Goal: Check status

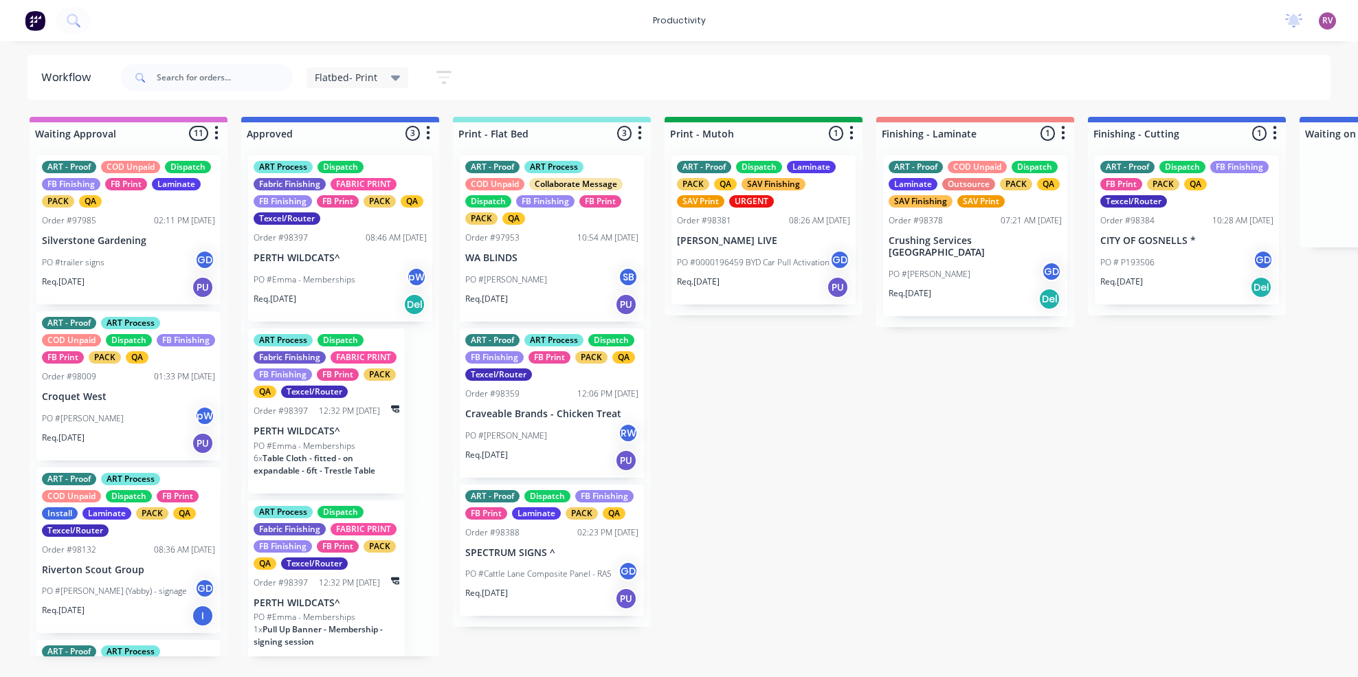
scroll to position [0, 91]
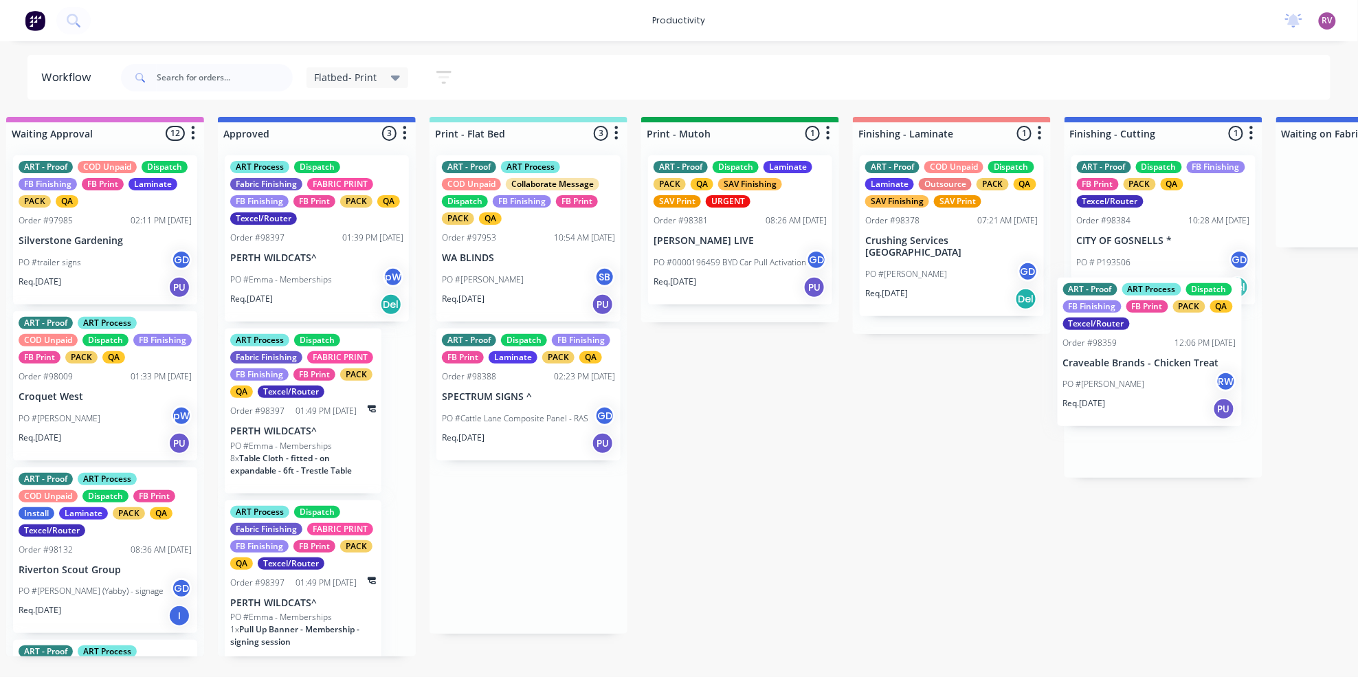
drag, startPoint x: 943, startPoint y: 386, endPoint x: 1255, endPoint y: 355, distance: 313.5
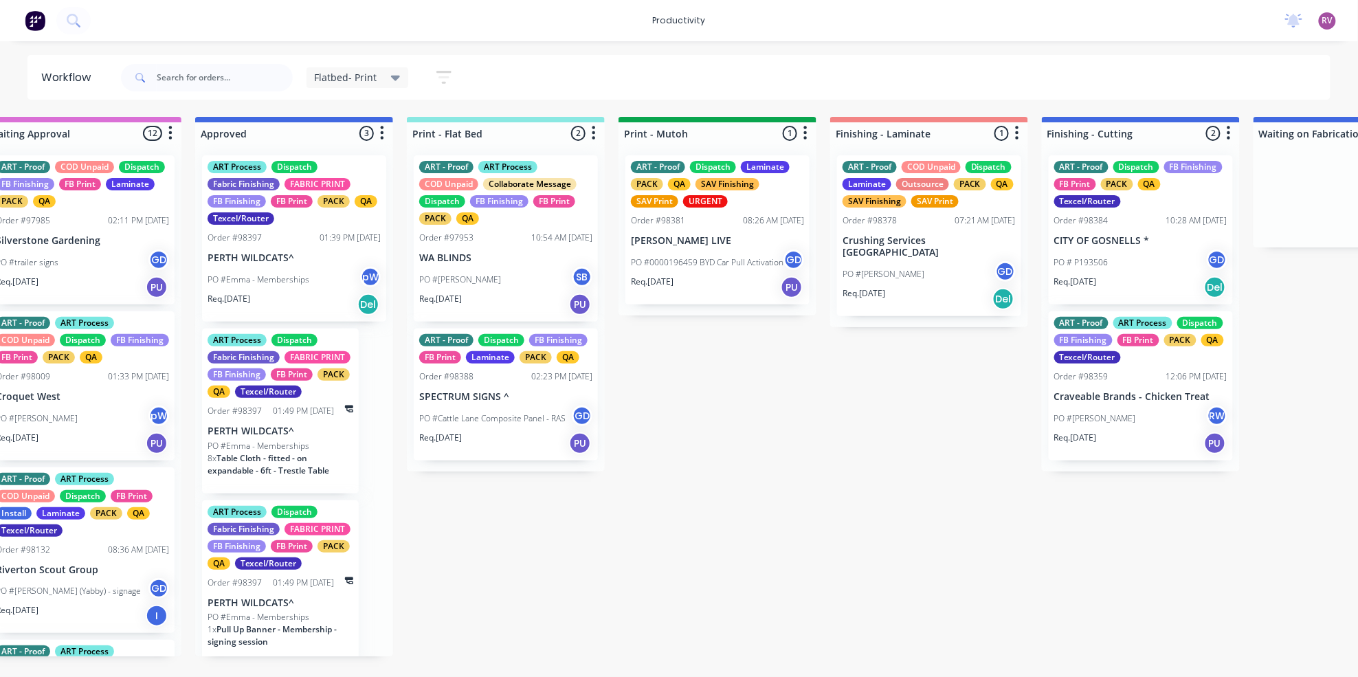
click at [502, 440] on div "Req. [DATE] PU" at bounding box center [505, 443] width 173 height 23
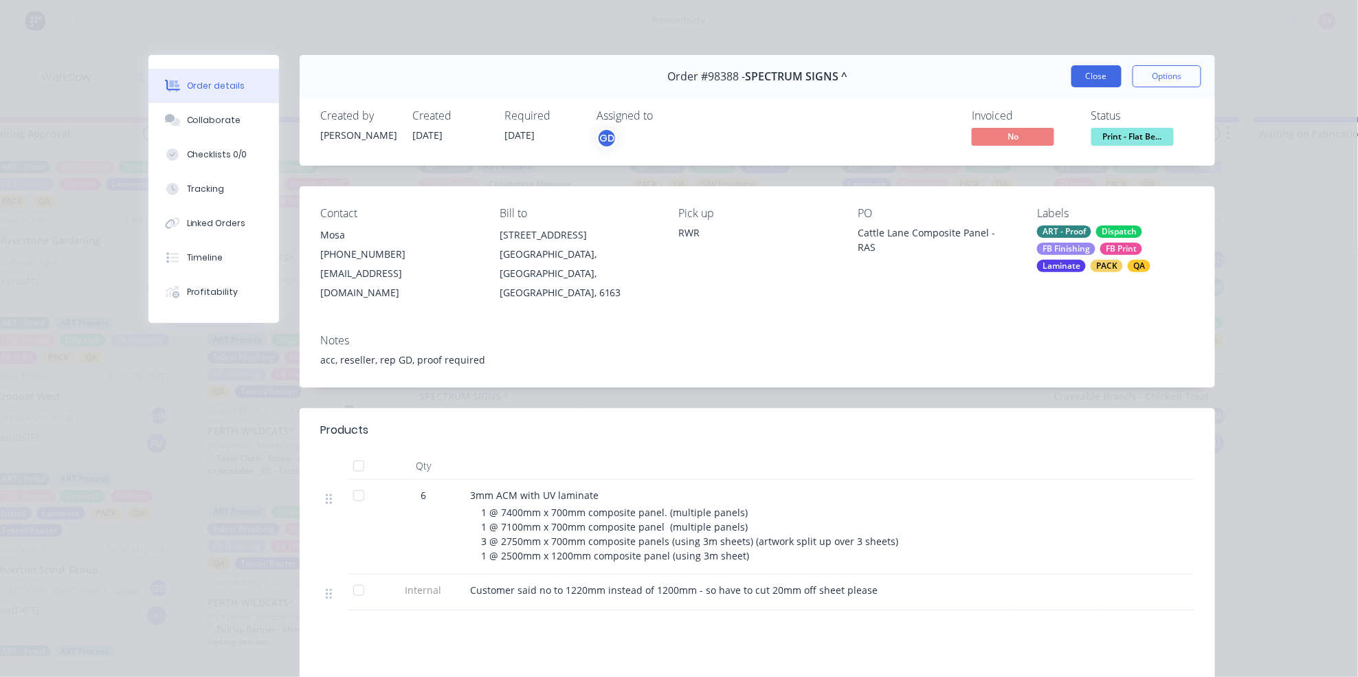
click at [1095, 73] on button "Close" at bounding box center [1096, 76] width 50 height 22
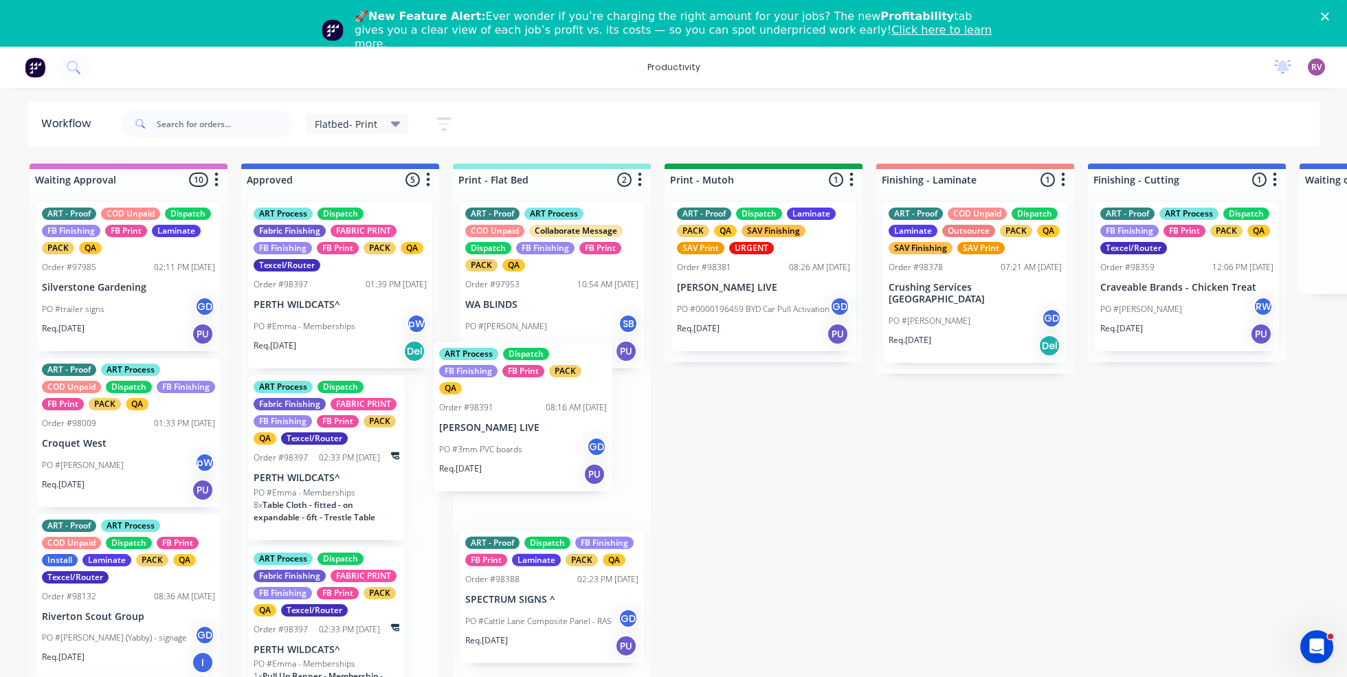
drag, startPoint x: 379, startPoint y: 331, endPoint x: 522, endPoint y: 442, distance: 180.6
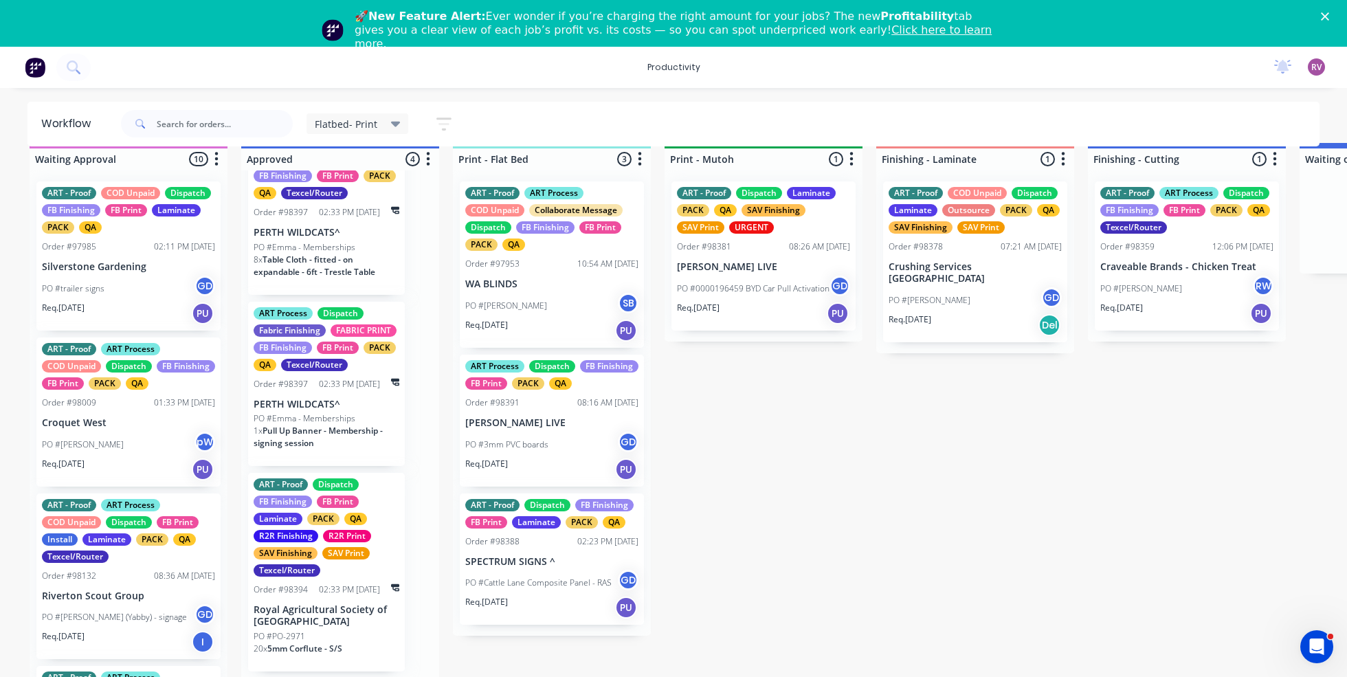
scroll to position [37, 0]
